Goal: Task Accomplishment & Management: Manage account settings

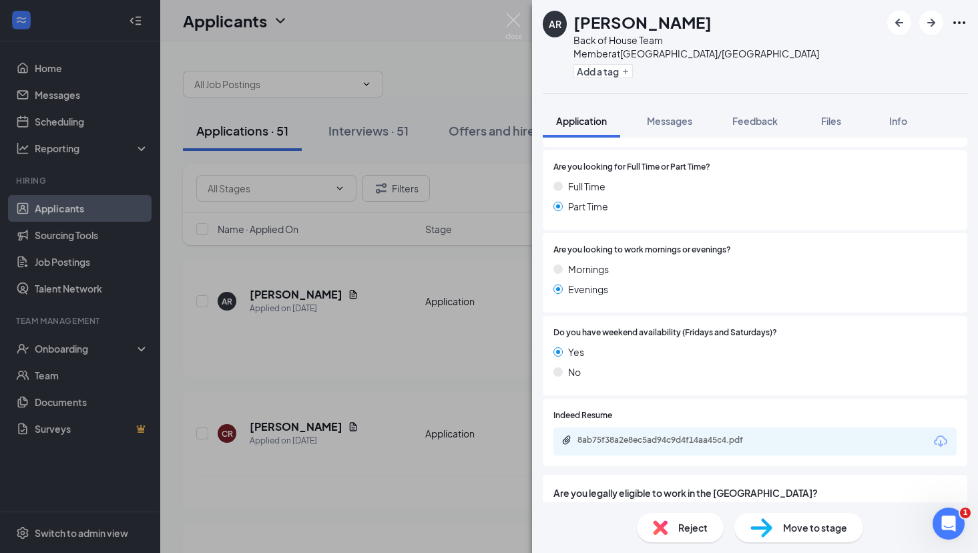
scroll to position [483, 0]
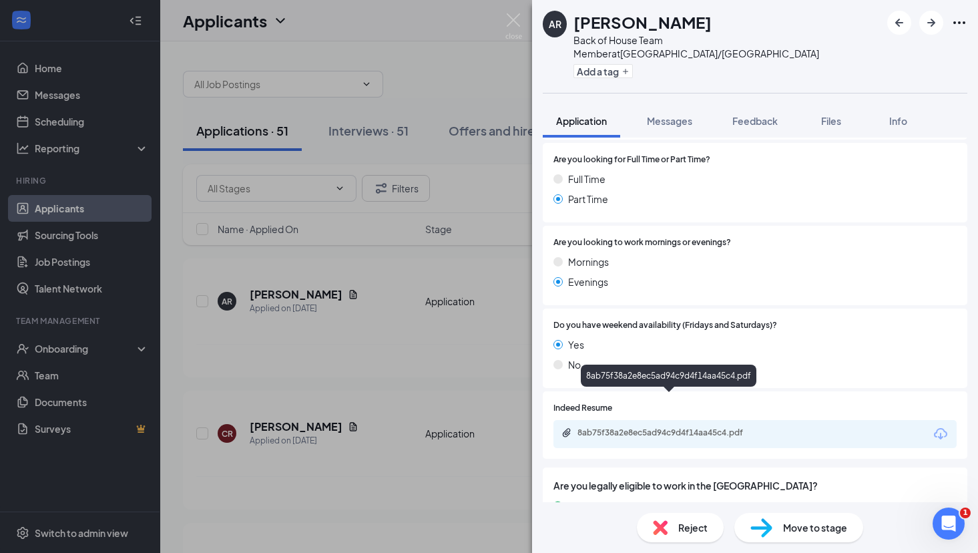
click at [676, 427] on div "8ab75f38a2e8ec5ad94c9d4f14aa45c4.pdf" at bounding box center [670, 432] width 187 height 11
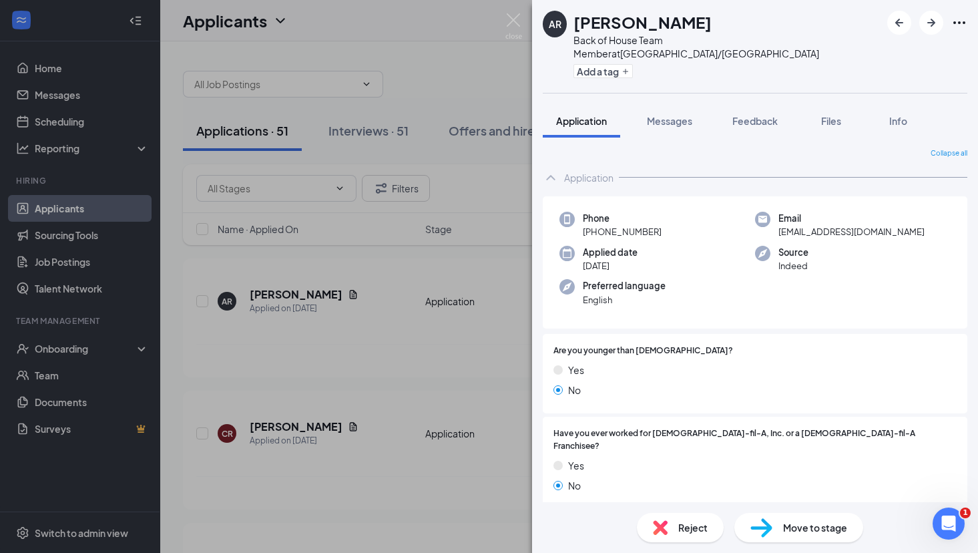
scroll to position [0, 0]
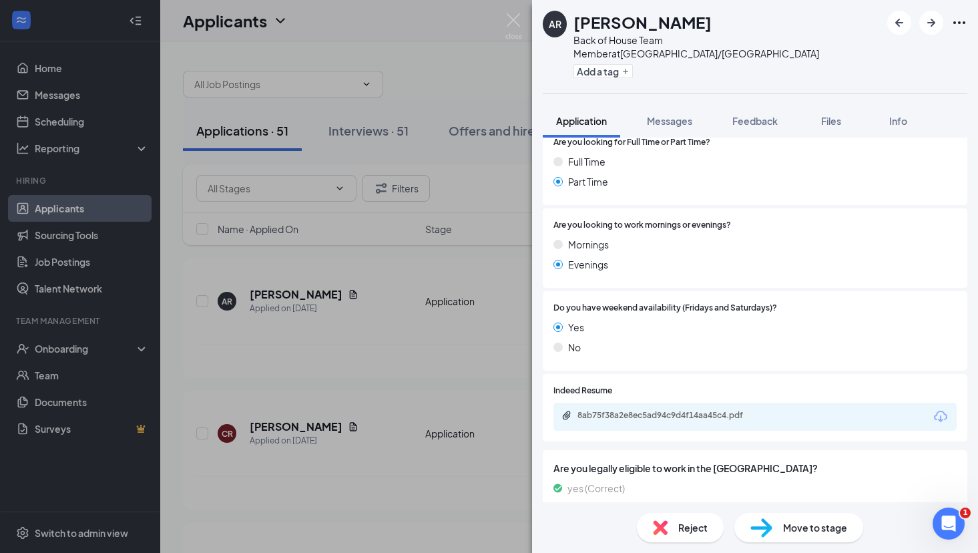
click at [794, 530] on span "Move to stage" at bounding box center [815, 527] width 64 height 15
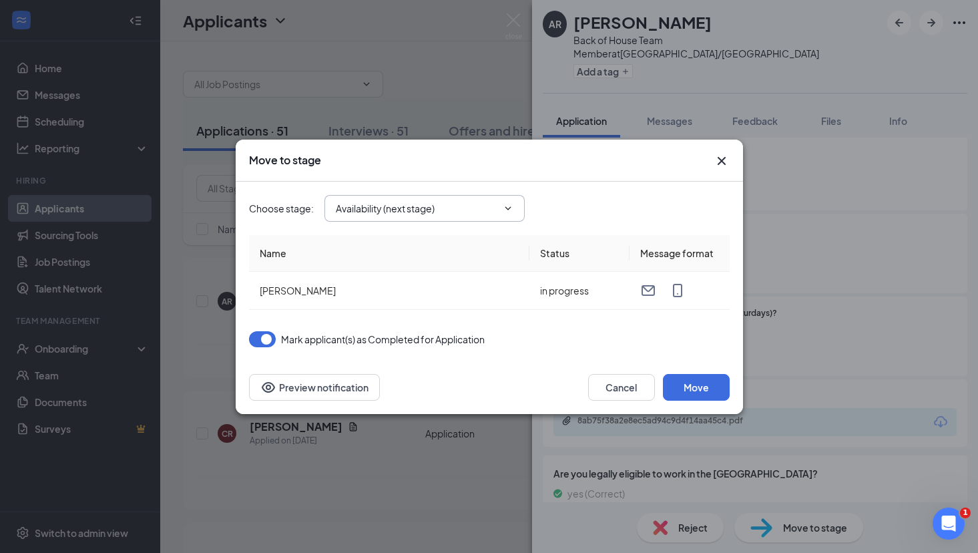
click at [443, 208] on input "Availability (next stage)" at bounding box center [416, 208] width 161 height 15
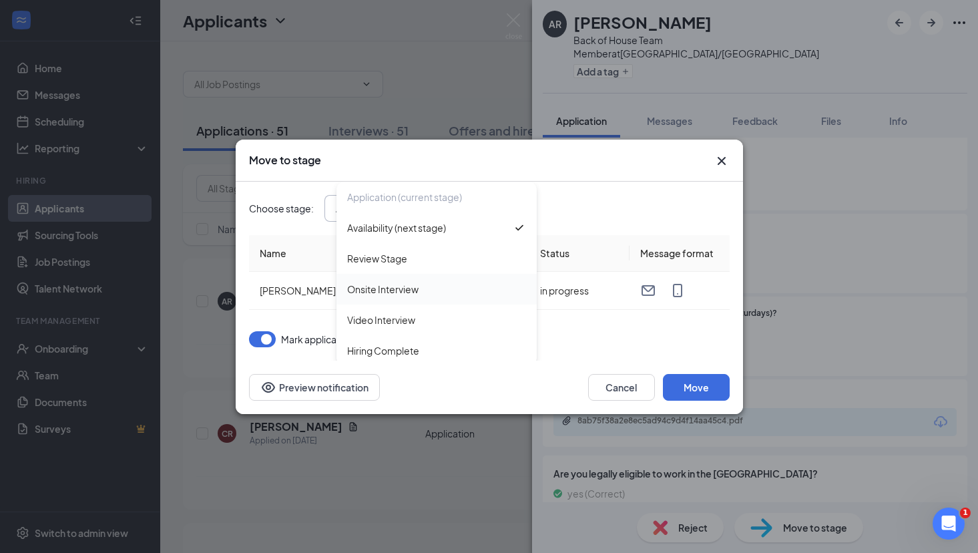
click at [420, 294] on div "Onsite Interview" at bounding box center [436, 289] width 179 height 15
type input "Onsite Interview"
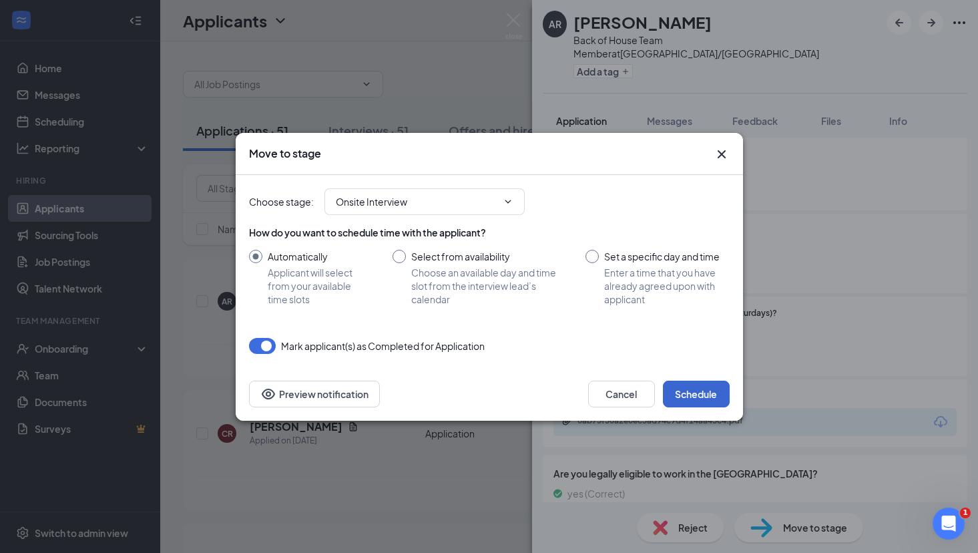
click at [709, 400] on button "Schedule" at bounding box center [696, 393] width 67 height 27
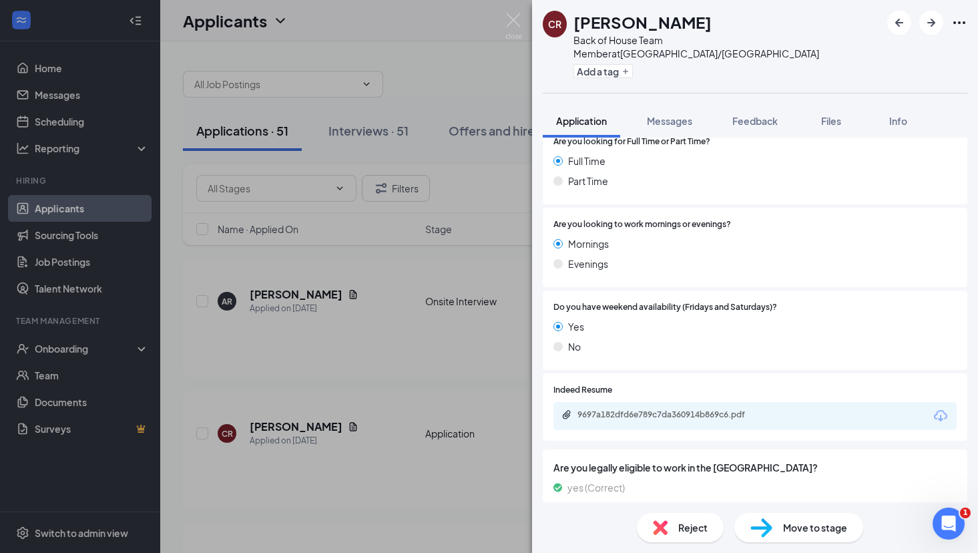
scroll to position [553, 0]
click at [657, 410] on div "9697a182dfd6e789c7da360914b869c6.pdf" at bounding box center [670, 415] width 187 height 11
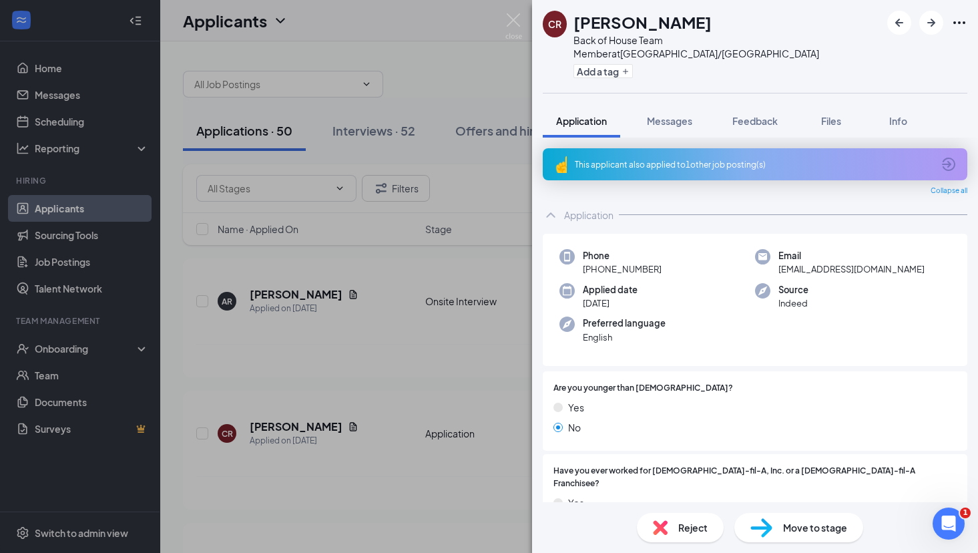
scroll to position [0, 0]
click at [947, 156] on icon "ArrowCircle" at bounding box center [948, 164] width 16 height 16
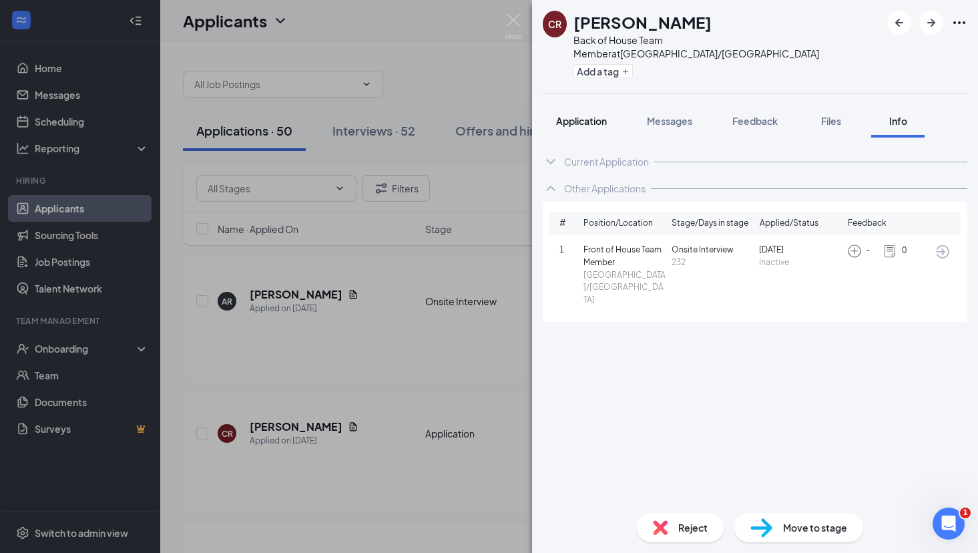
click at [583, 104] on button "Application" at bounding box center [581, 120] width 77 height 33
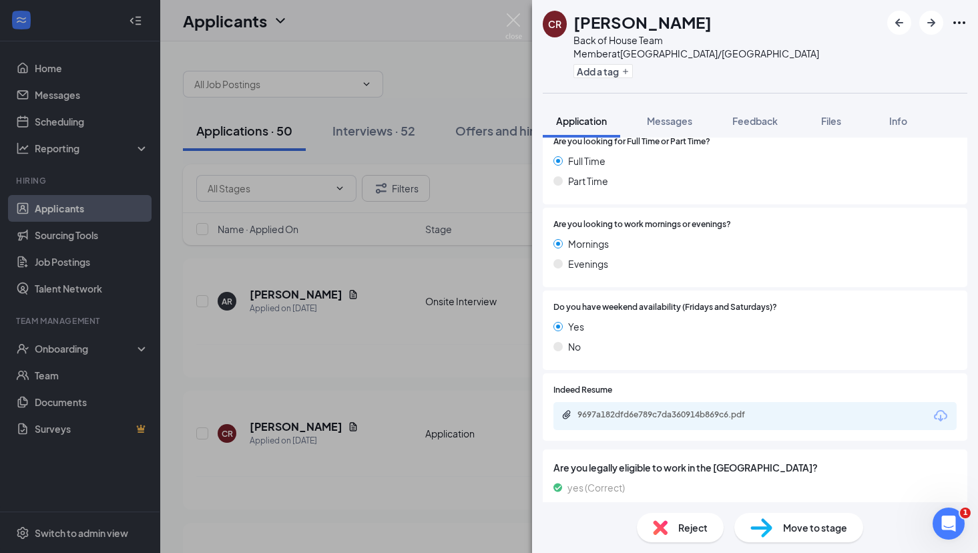
scroll to position [553, 0]
click at [689, 402] on div "9697a182dfd6e789c7da360914b869c6.pdf" at bounding box center [754, 416] width 403 height 28
click at [686, 410] on div "9697a182dfd6e789c7da360914b869c6.pdf" at bounding box center [670, 415] width 187 height 11
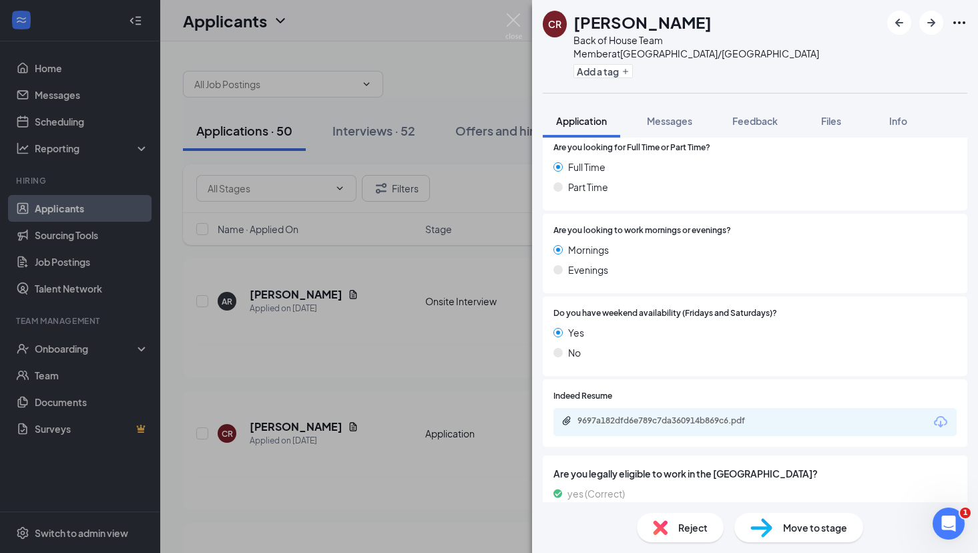
click at [686, 529] on span "Reject" at bounding box center [692, 527] width 29 height 15
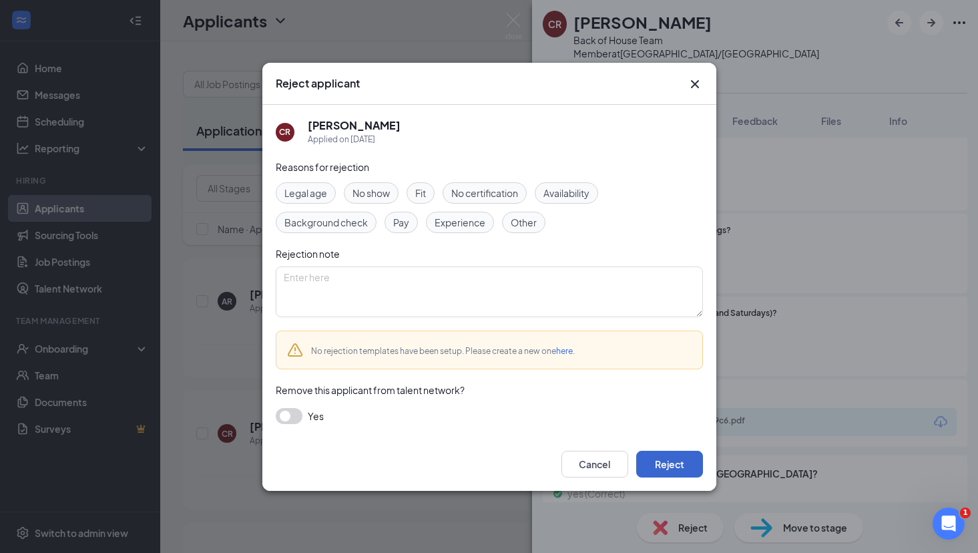
click at [674, 463] on button "Reject" at bounding box center [669, 463] width 67 height 27
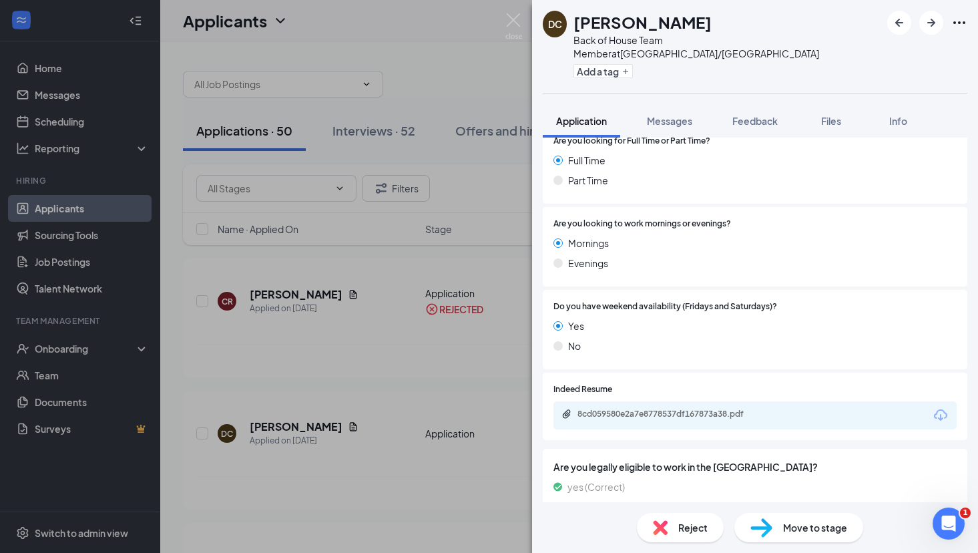
scroll to position [538, 0]
click at [680, 525] on span "Reject" at bounding box center [692, 527] width 29 height 15
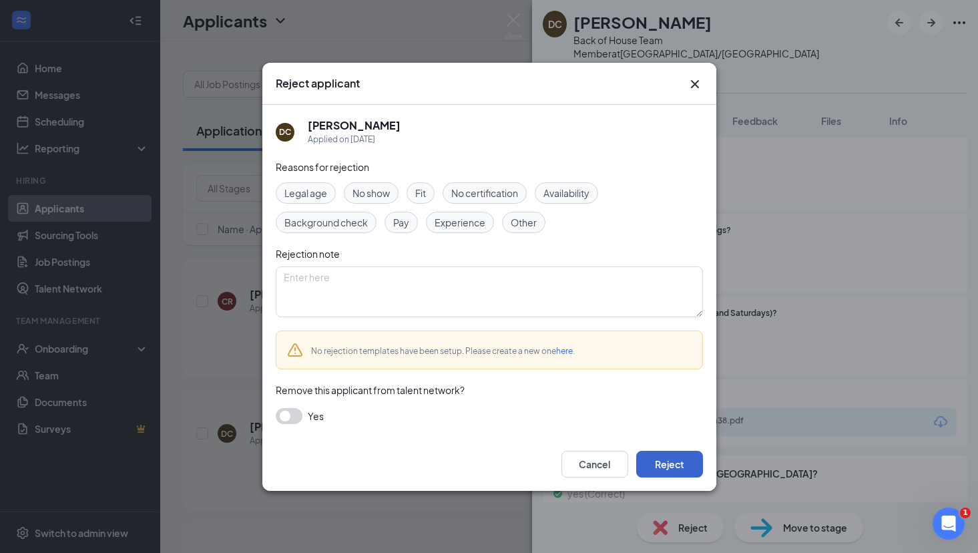
click at [678, 464] on button "Reject" at bounding box center [669, 463] width 67 height 27
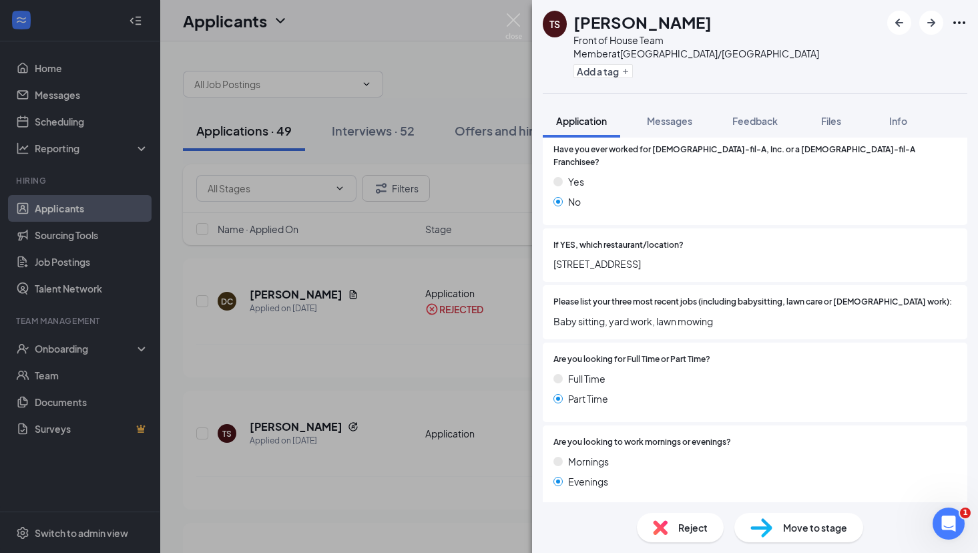
scroll to position [405, 0]
drag, startPoint x: 645, startPoint y: 21, endPoint x: 724, endPoint y: 23, distance: 78.8
click at [711, 23] on h1 "[PERSON_NAME]" at bounding box center [642, 22] width 138 height 23
click at [769, 29] on div "[PERSON_NAME]" at bounding box center [726, 22] width 307 height 23
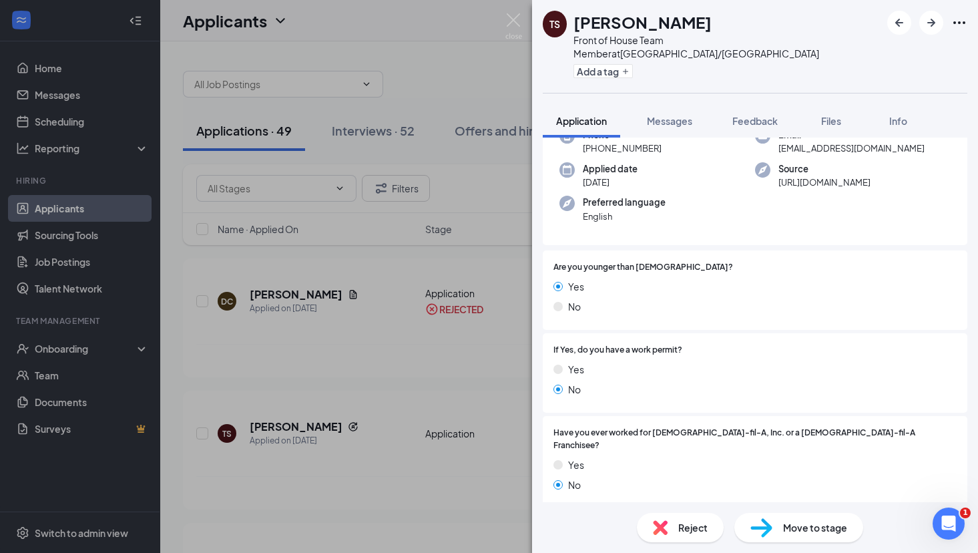
scroll to position [0, 0]
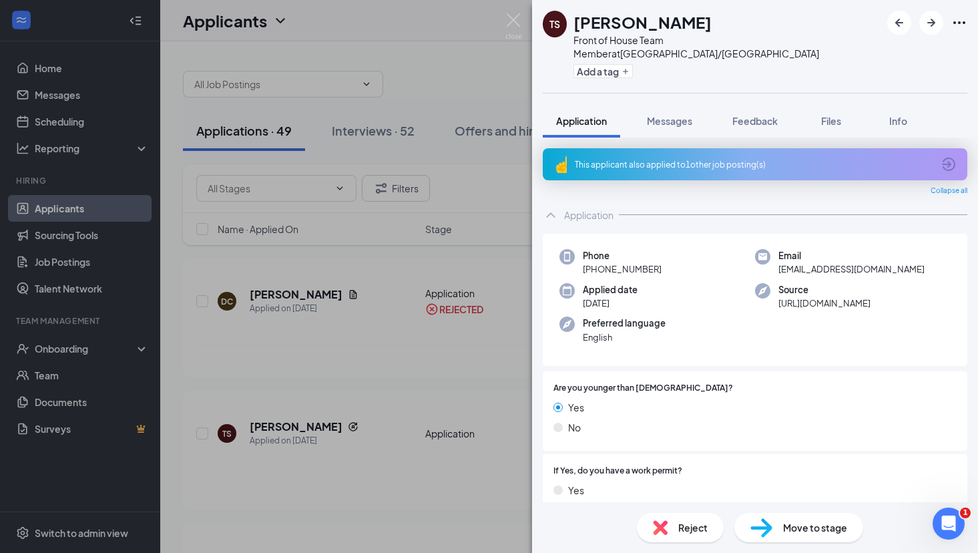
click at [668, 529] on div "Reject" at bounding box center [680, 527] width 87 height 29
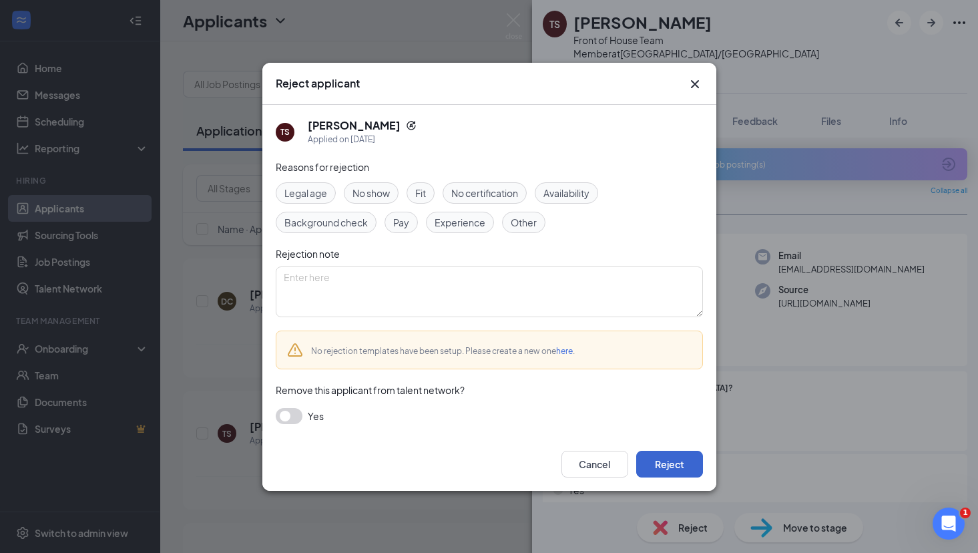
click at [679, 456] on button "Reject" at bounding box center [669, 463] width 67 height 27
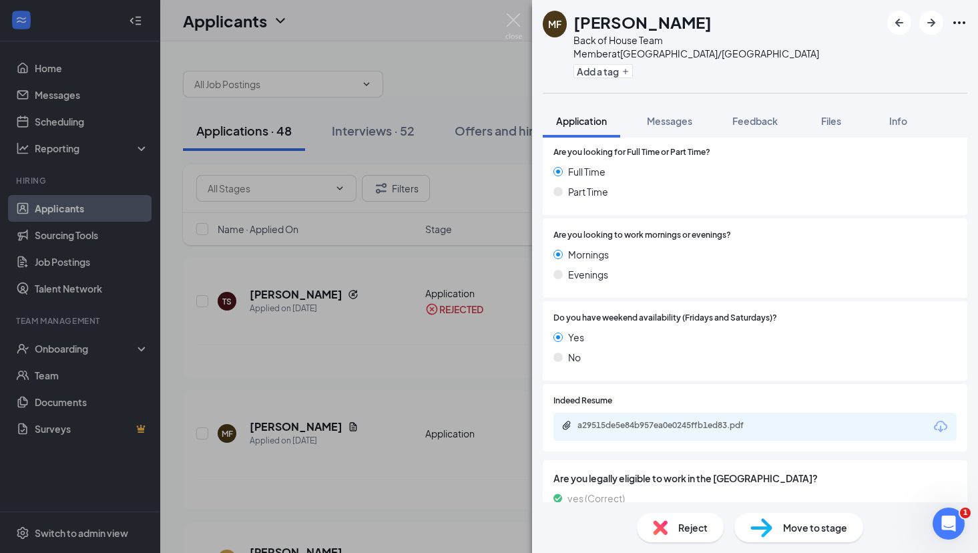
scroll to position [493, 0]
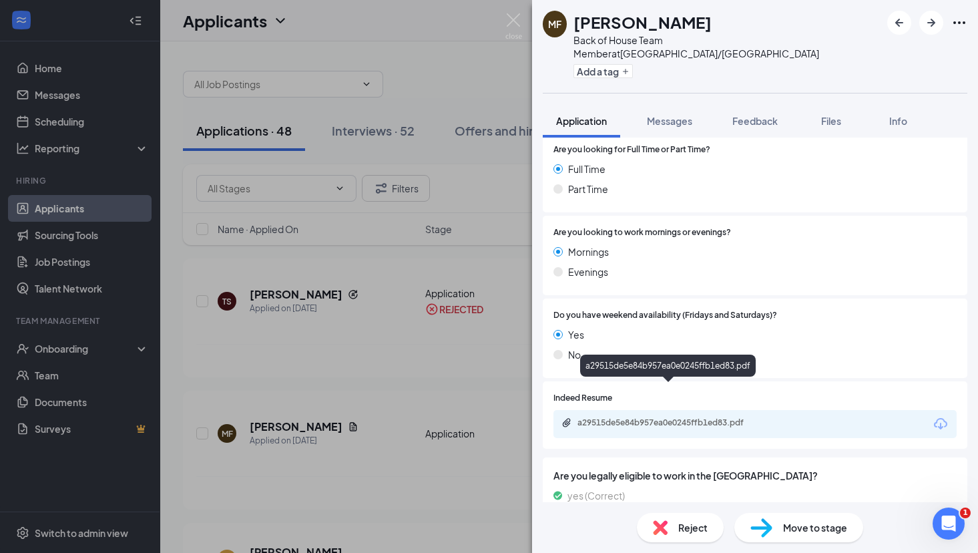
click at [640, 417] on div "a29515de5e84b957ea0e0245ffb1ed83.pdf" at bounding box center [670, 422] width 187 height 11
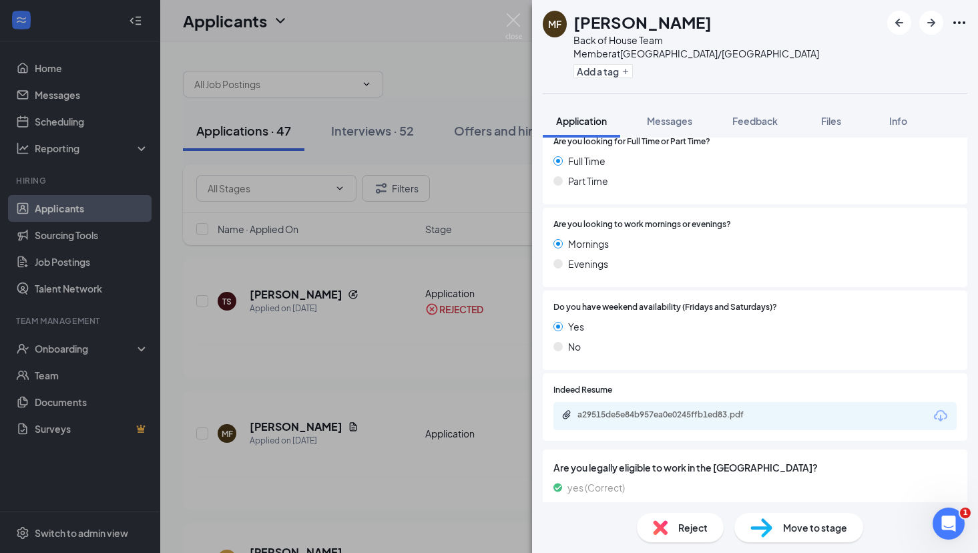
scroll to position [501, 0]
click at [678, 528] on span "Reject" at bounding box center [692, 527] width 29 height 15
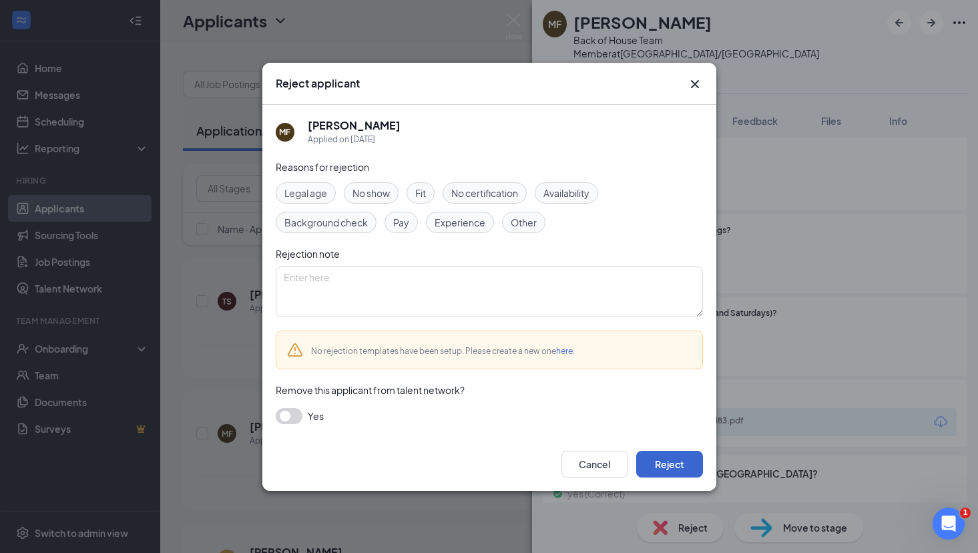
click at [661, 469] on button "Reject" at bounding box center [669, 463] width 67 height 27
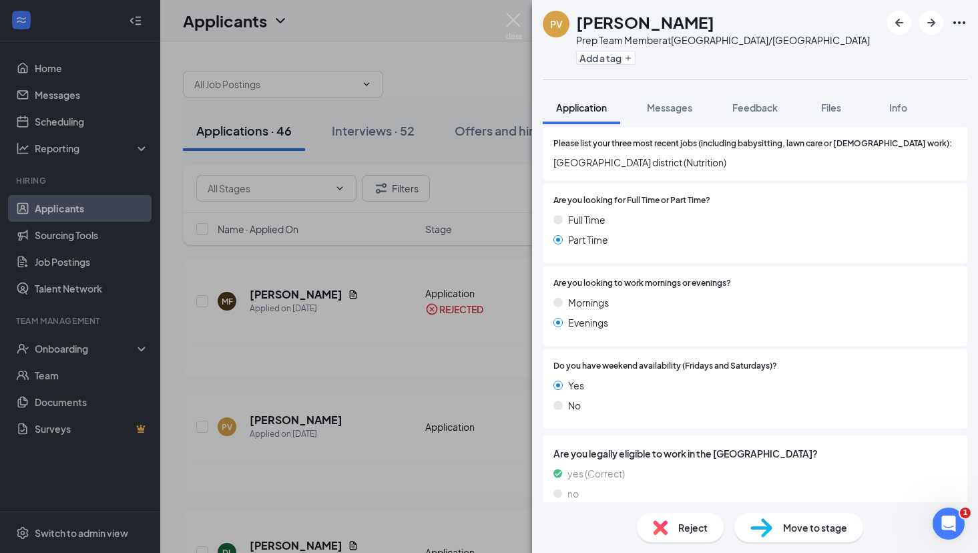
scroll to position [428, 0]
click at [697, 523] on span "Reject" at bounding box center [692, 527] width 29 height 15
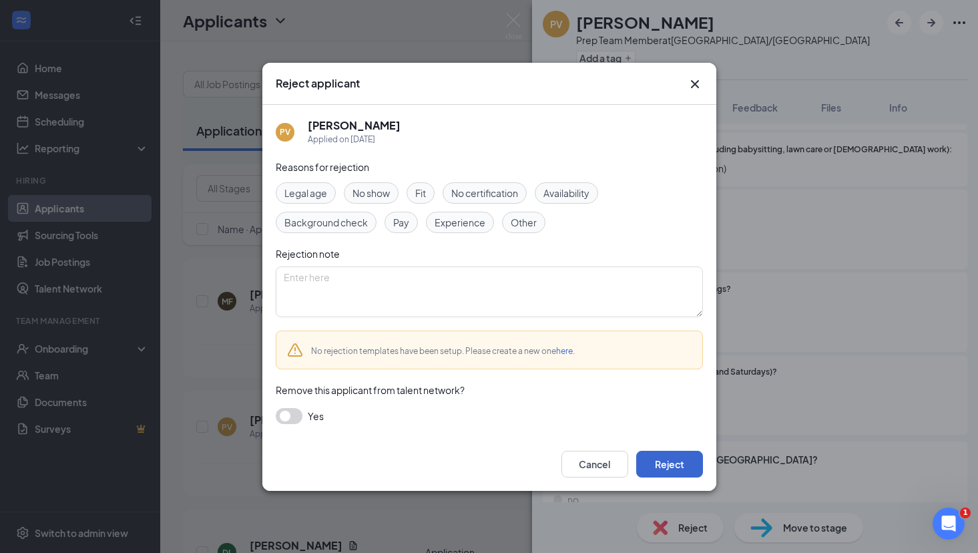
click at [681, 463] on button "Reject" at bounding box center [669, 463] width 67 height 27
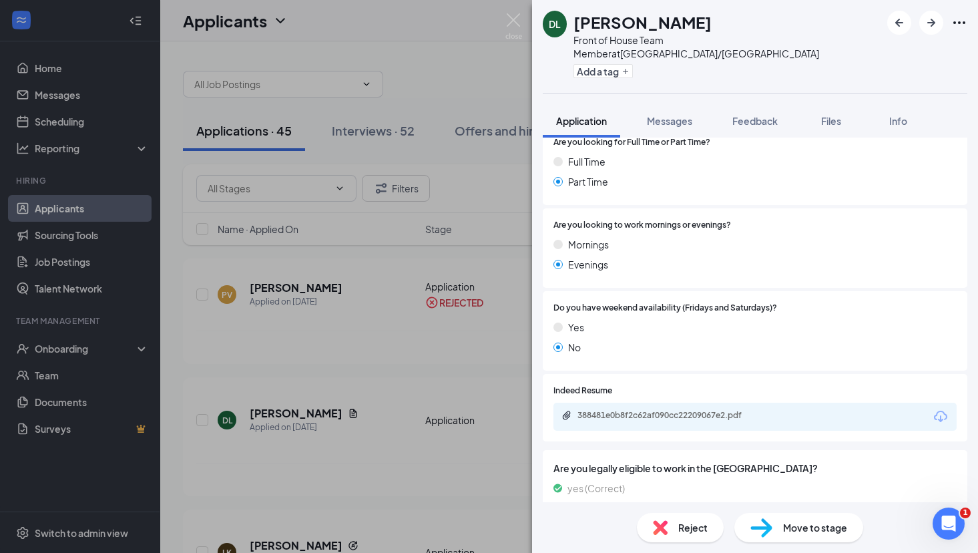
scroll to position [597, 0]
click at [637, 410] on div "388481e0b8f2c62af090cc22209067e2.pdf" at bounding box center [670, 415] width 187 height 11
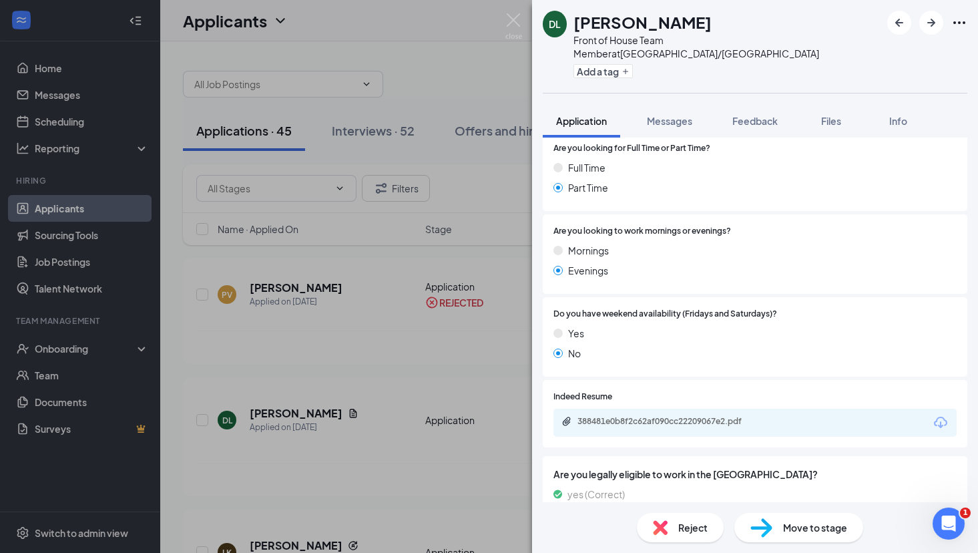
click at [780, 524] on div "Move to stage" at bounding box center [798, 527] width 129 height 29
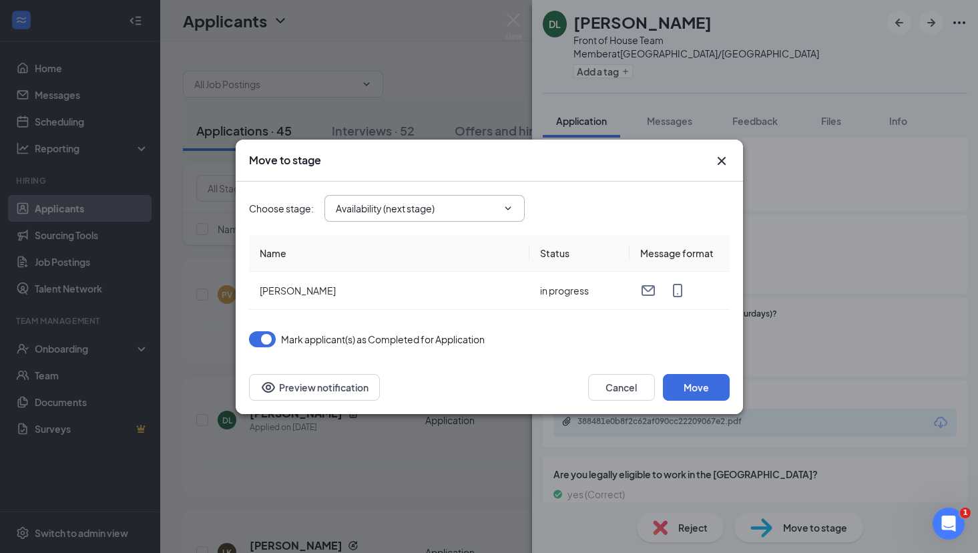
click at [403, 195] on span "Availability (next stage)" at bounding box center [424, 208] width 200 height 27
click at [418, 202] on input "Availability (next stage)" at bounding box center [416, 208] width 161 height 15
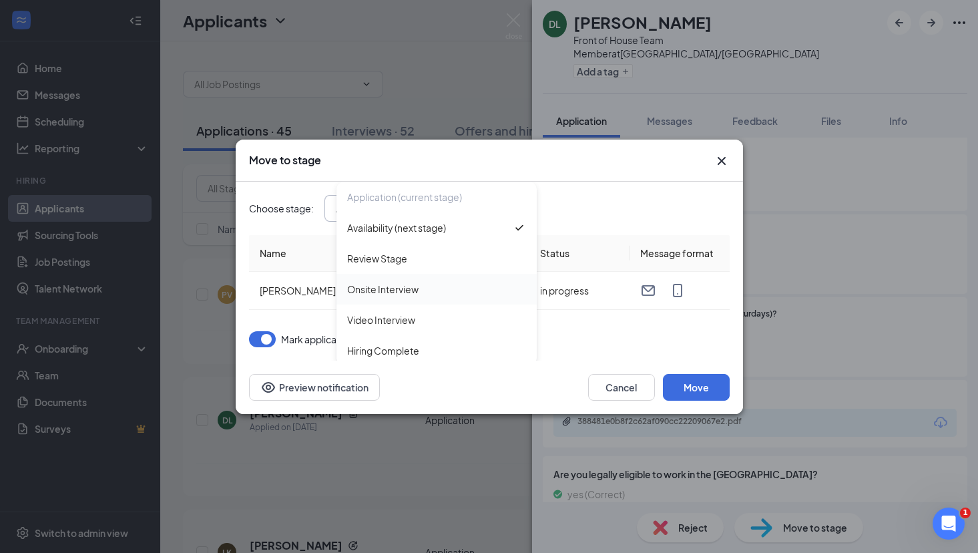
click at [433, 285] on div "Onsite Interview" at bounding box center [436, 289] width 179 height 15
type input "Onsite Interview"
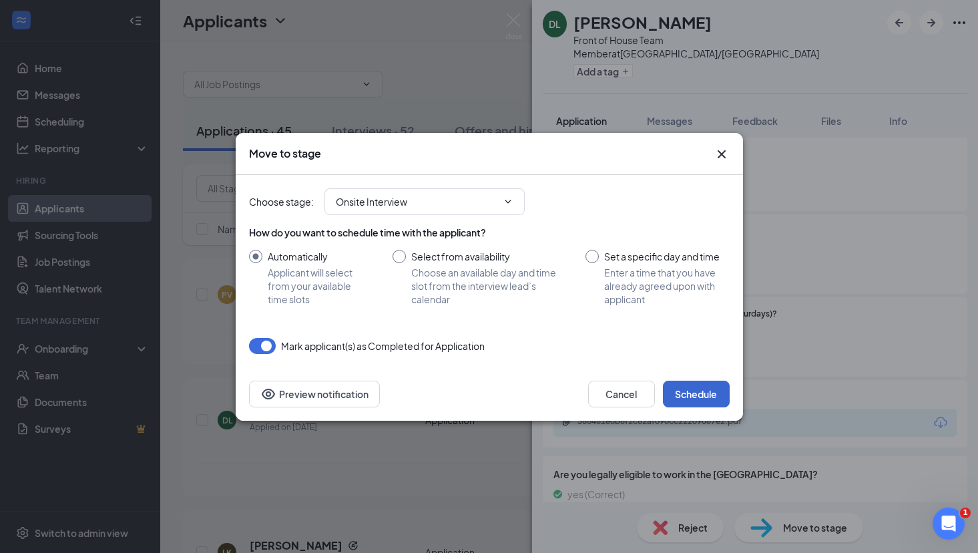
click at [711, 388] on button "Schedule" at bounding box center [696, 393] width 67 height 27
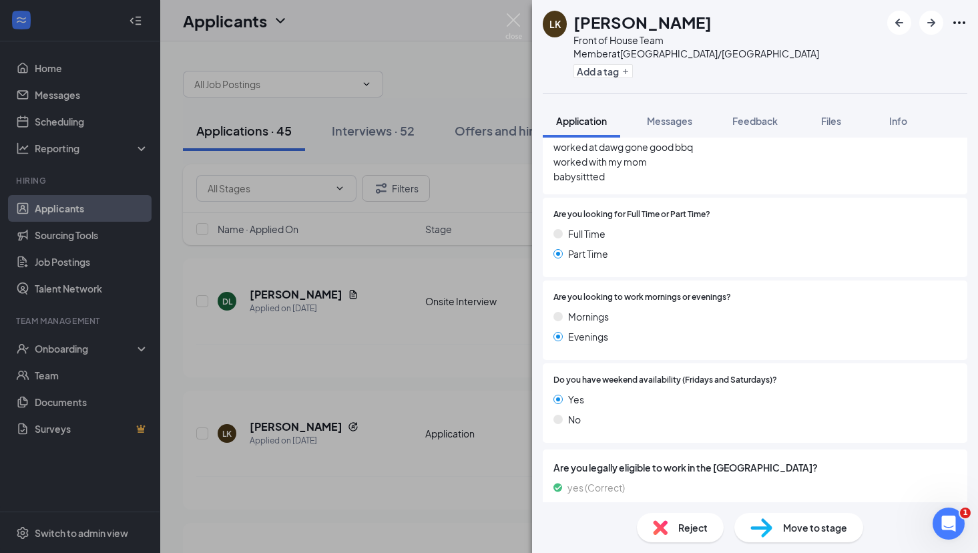
scroll to position [577, 0]
click at [662, 536] on div "Reject" at bounding box center [680, 527] width 87 height 29
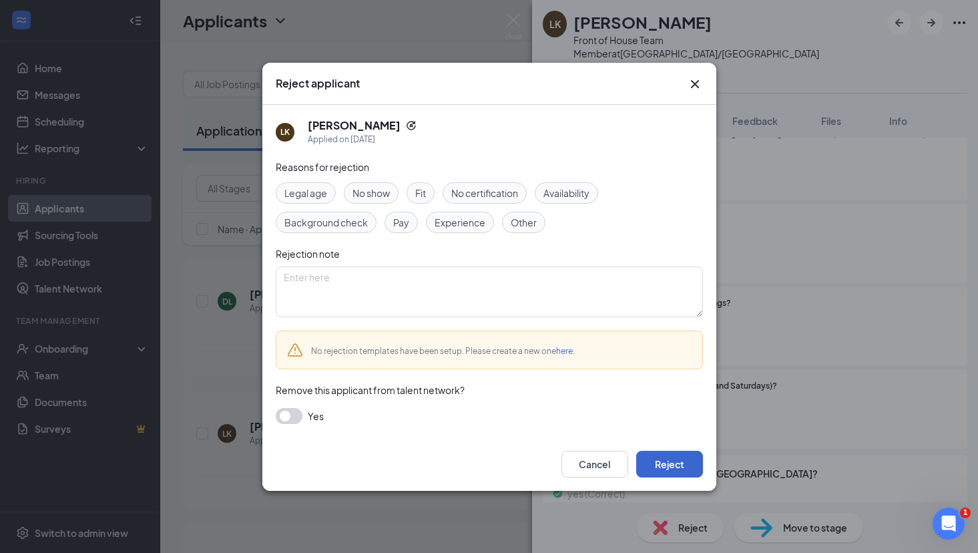
click at [672, 453] on button "Reject" at bounding box center [669, 463] width 67 height 27
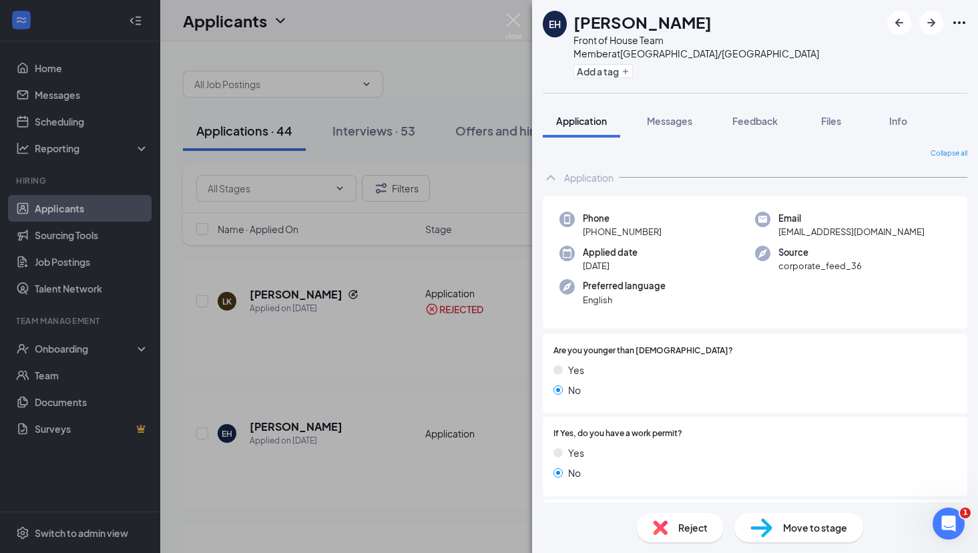
click at [684, 533] on span "Reject" at bounding box center [692, 527] width 29 height 15
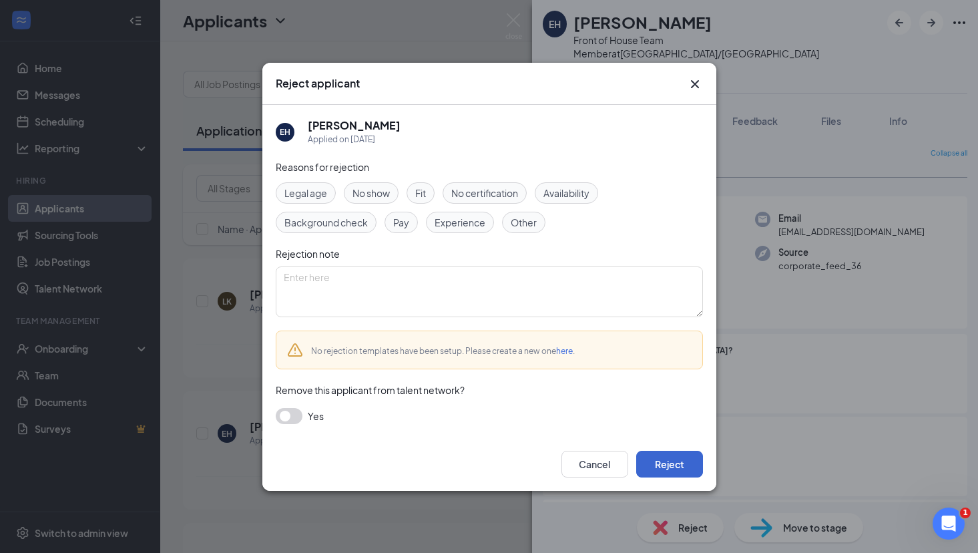
click at [663, 460] on button "Reject" at bounding box center [669, 463] width 67 height 27
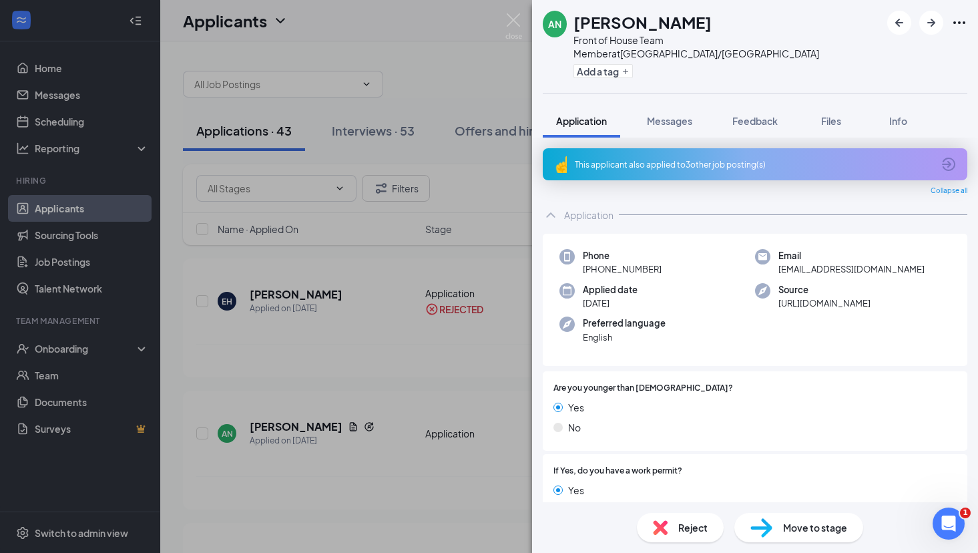
click at [674, 519] on div "Reject" at bounding box center [680, 527] width 87 height 29
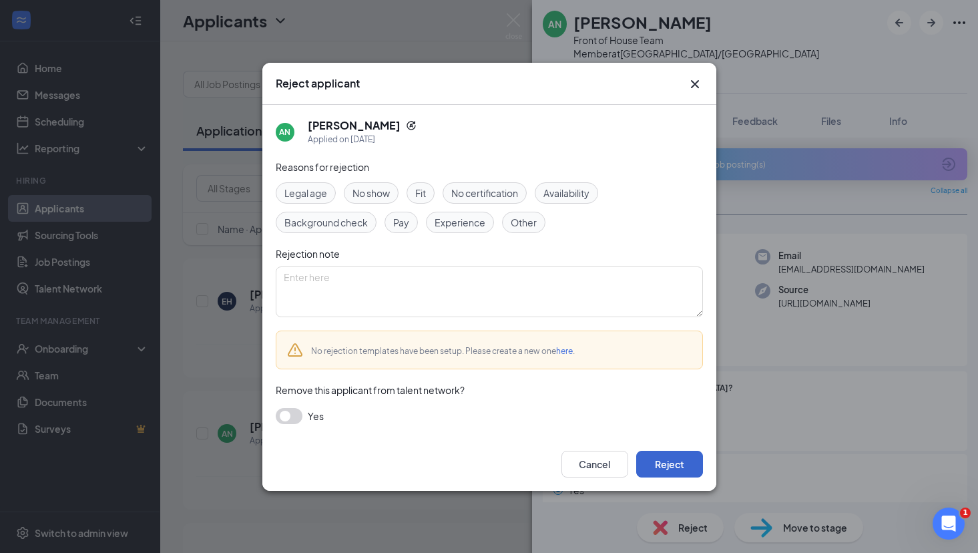
click at [673, 462] on button "Reject" at bounding box center [669, 463] width 67 height 27
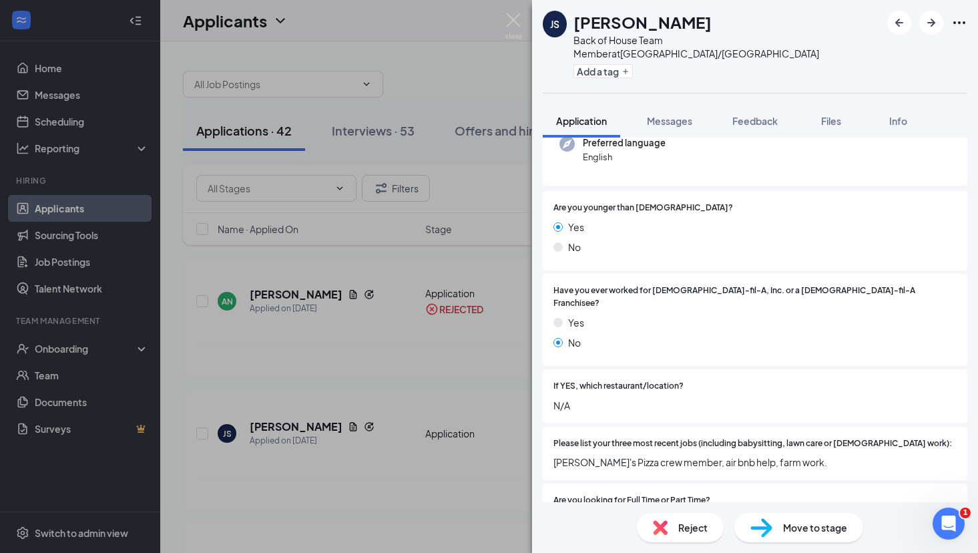
scroll to position [214, 0]
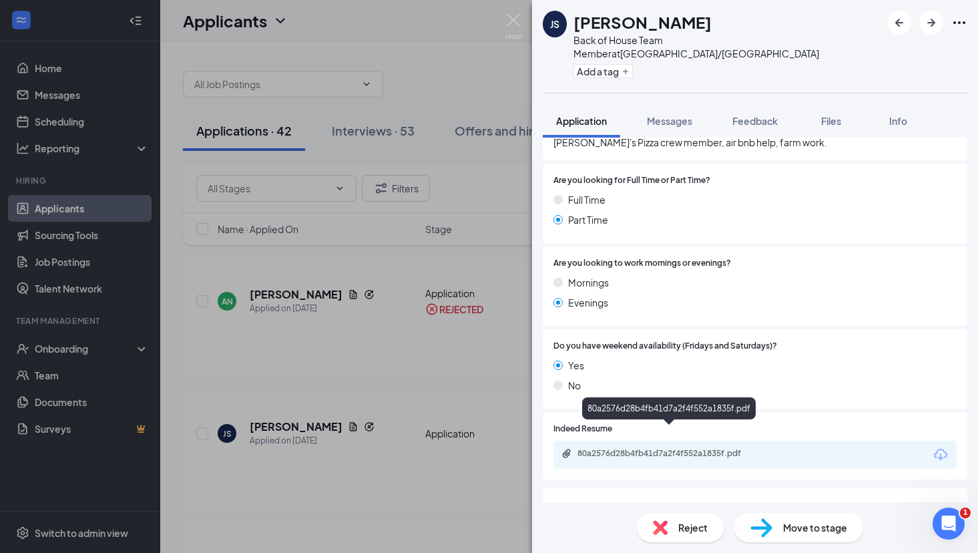
scroll to position [502, 0]
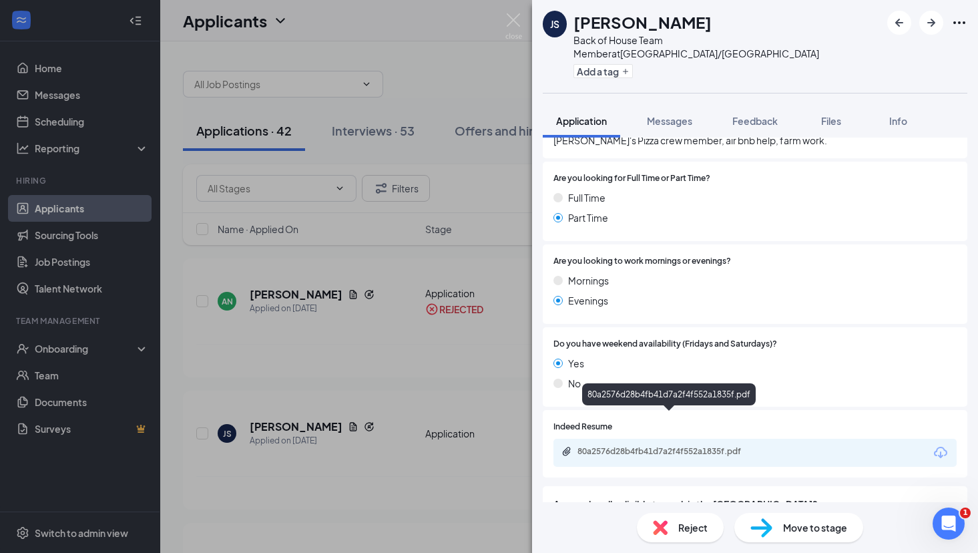
click at [657, 446] on div "80a2576d28b4fb41d7a2f4f552a1835f.pdf" at bounding box center [670, 451] width 187 height 11
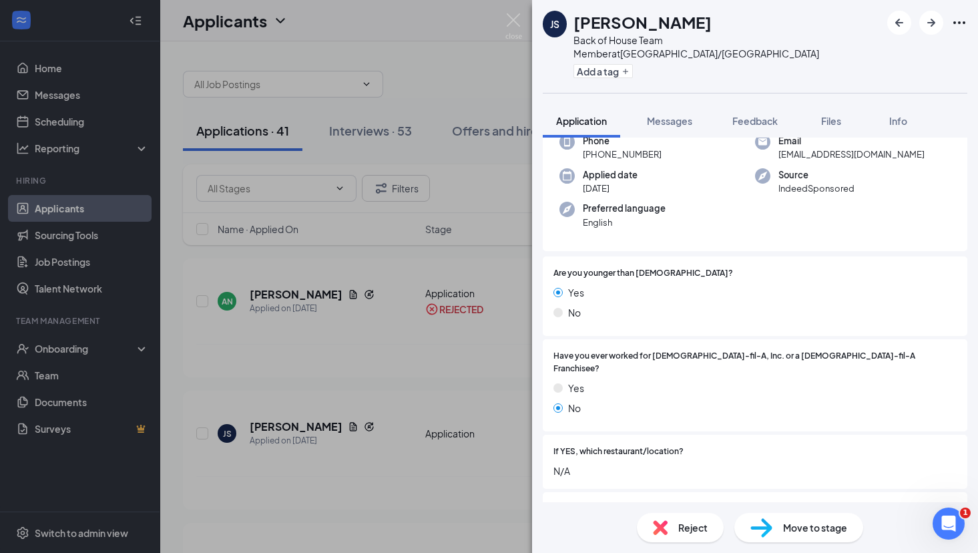
scroll to position [114, 0]
click at [685, 531] on span "Reject" at bounding box center [692, 527] width 29 height 15
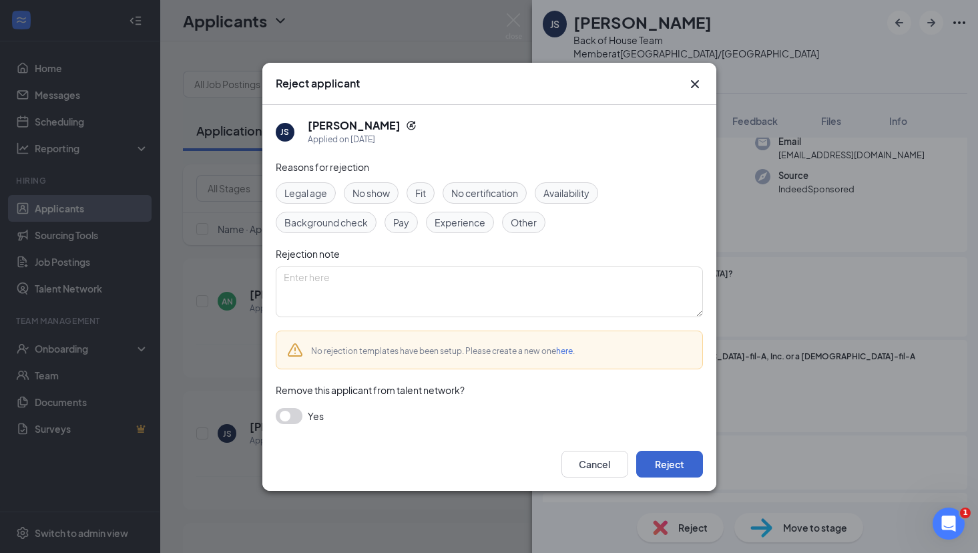
click at [675, 462] on button "Reject" at bounding box center [669, 463] width 67 height 27
